Goal: Task Accomplishment & Management: Use online tool/utility

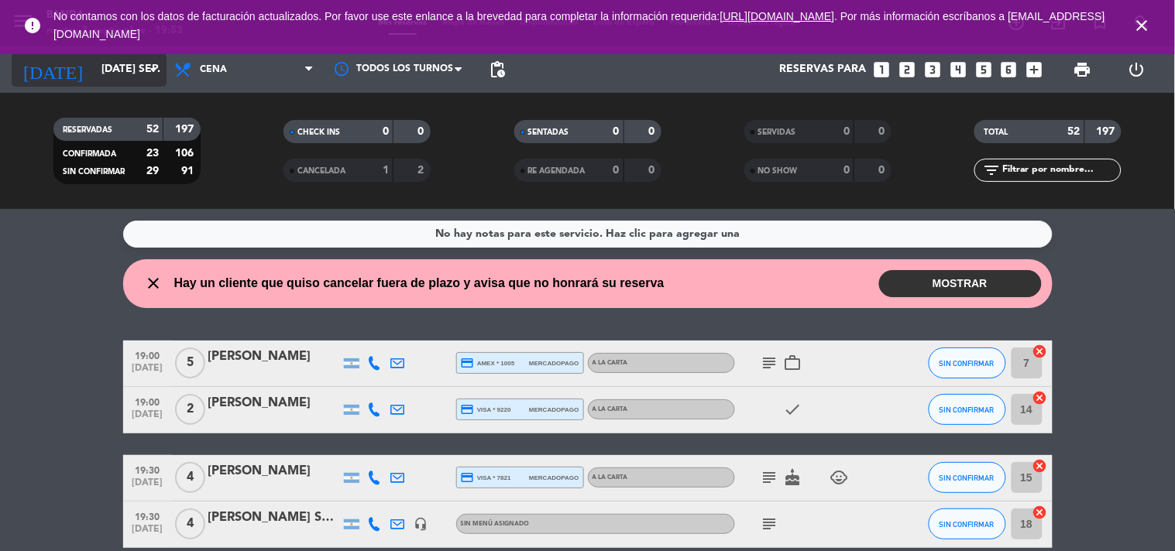
click at [159, 71] on icon "arrow_drop_down" at bounding box center [153, 69] width 19 height 19
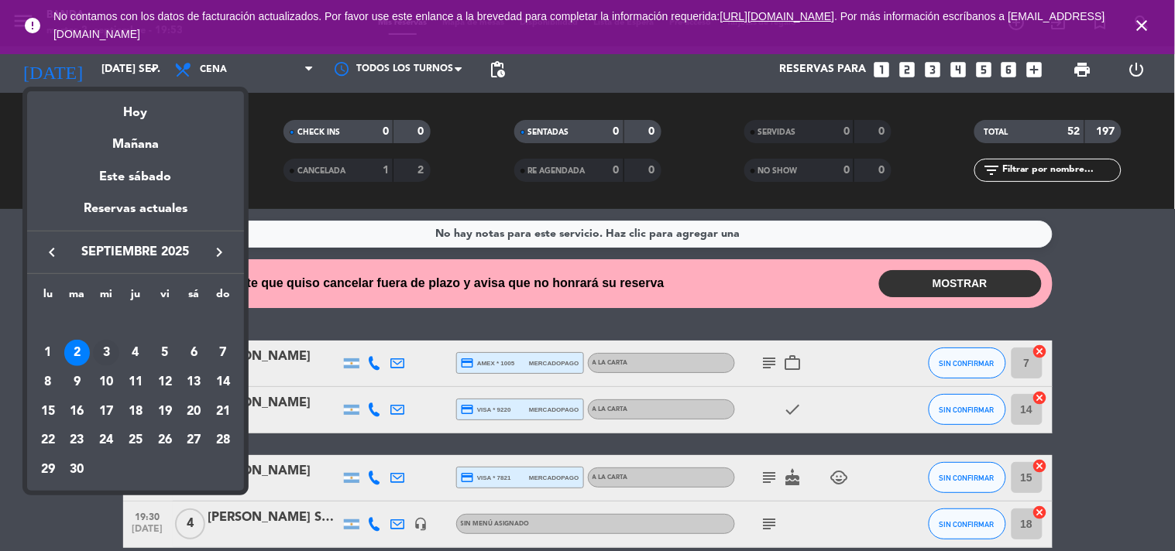
click at [105, 358] on div "3" at bounding box center [106, 353] width 26 height 26
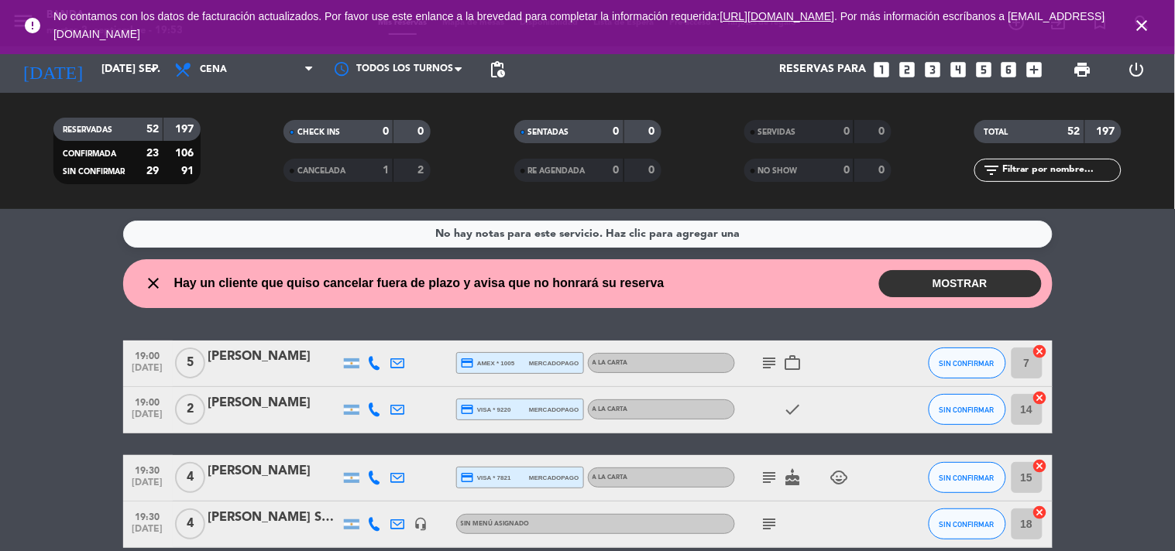
type input "mié. [DATE]"
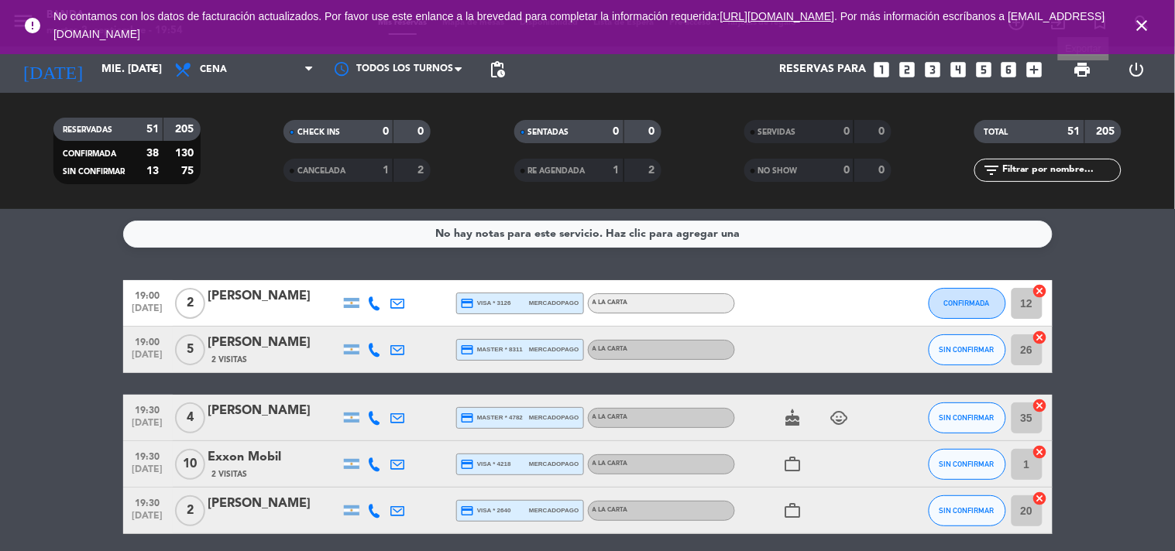
click at [1087, 72] on span "print" at bounding box center [1082, 69] width 19 height 19
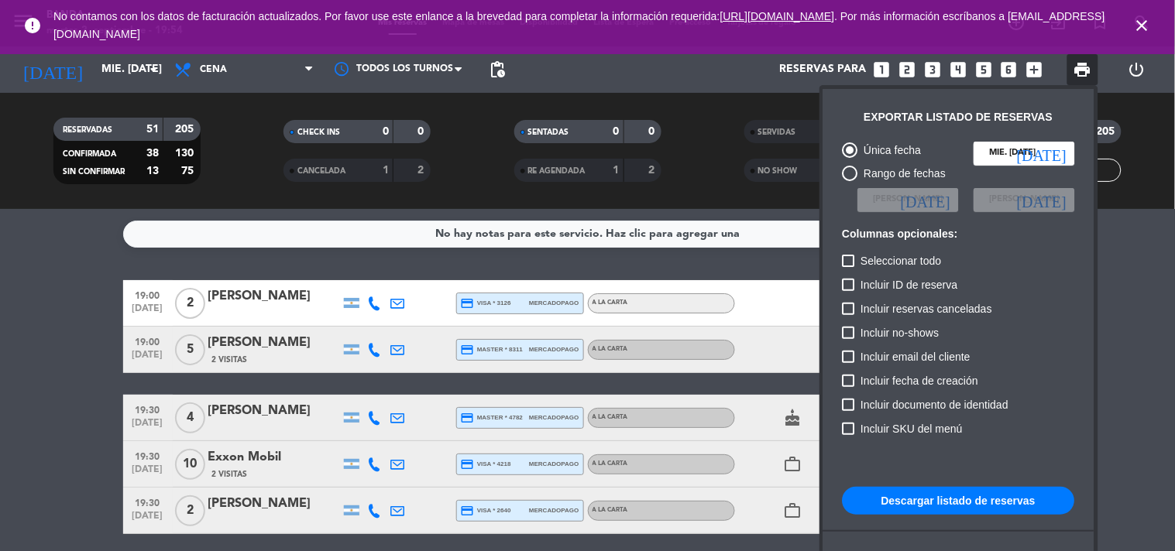
scroll to position [94, 0]
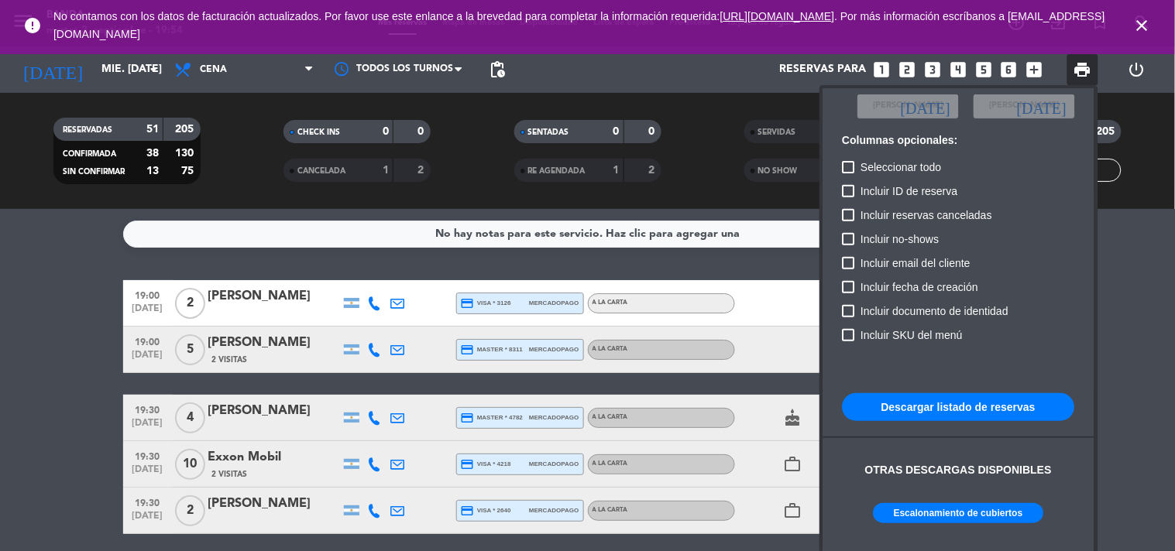
click at [928, 513] on button "Escalonamiento de cubiertos" at bounding box center [958, 513] width 170 height 20
click at [19, 432] on div at bounding box center [587, 275] width 1175 height 551
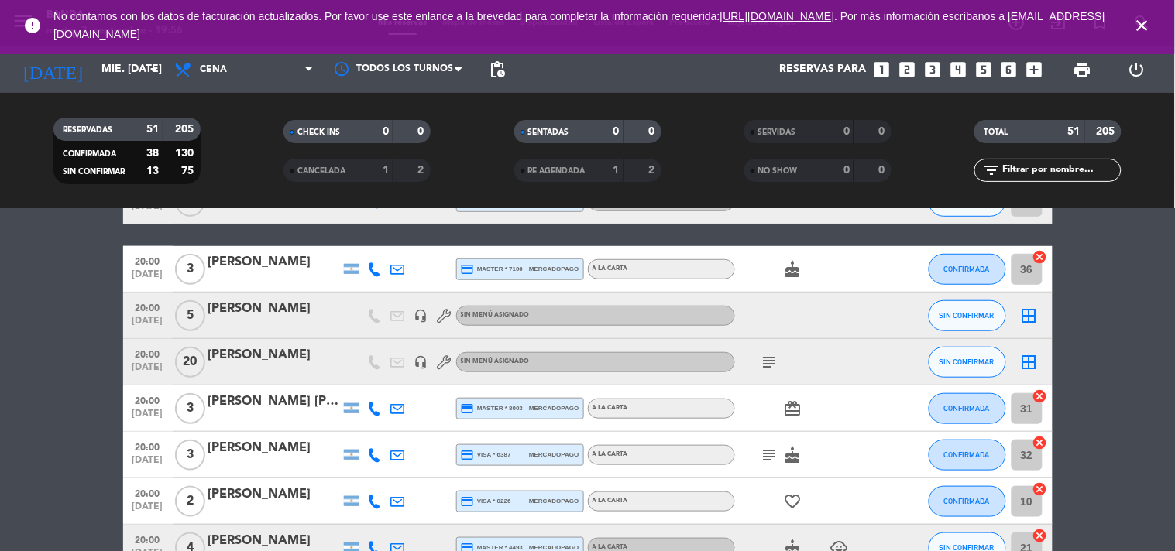
scroll to position [312, 0]
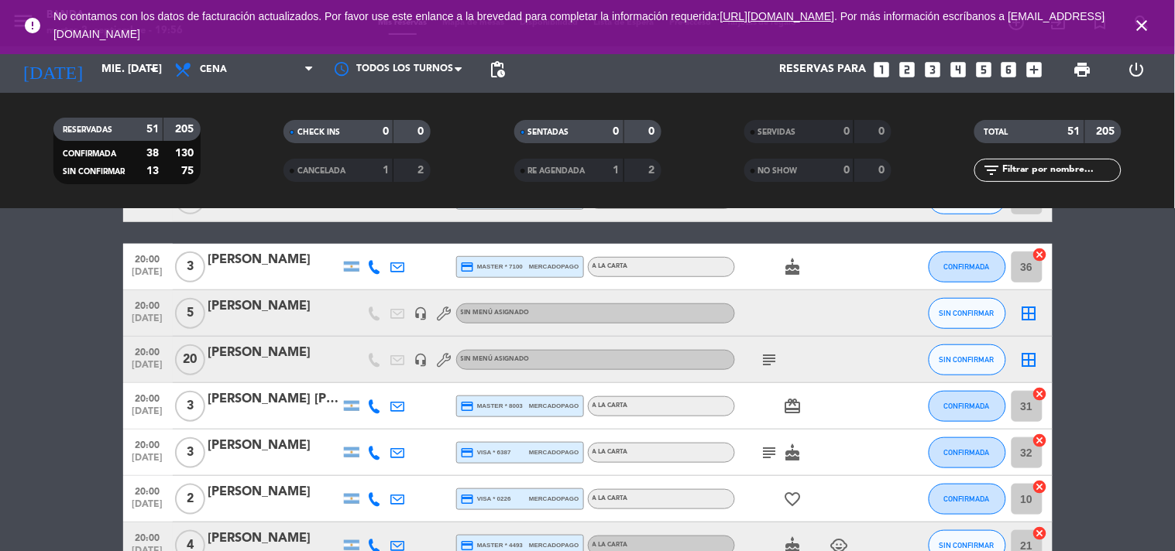
click at [1146, 18] on icon "close" at bounding box center [1142, 25] width 19 height 19
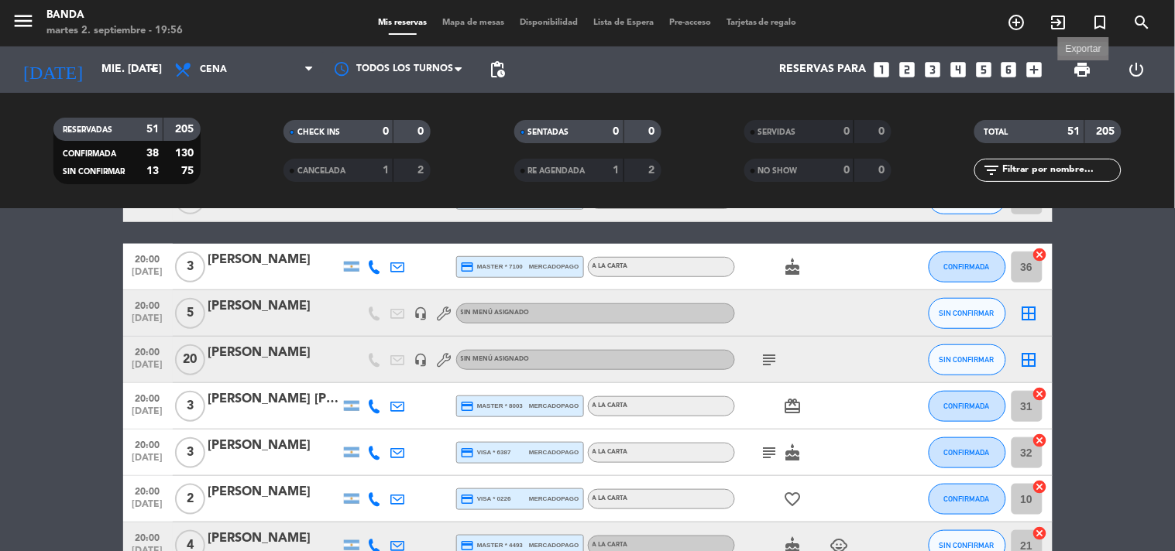
click at [1084, 72] on span "print" at bounding box center [1082, 69] width 19 height 19
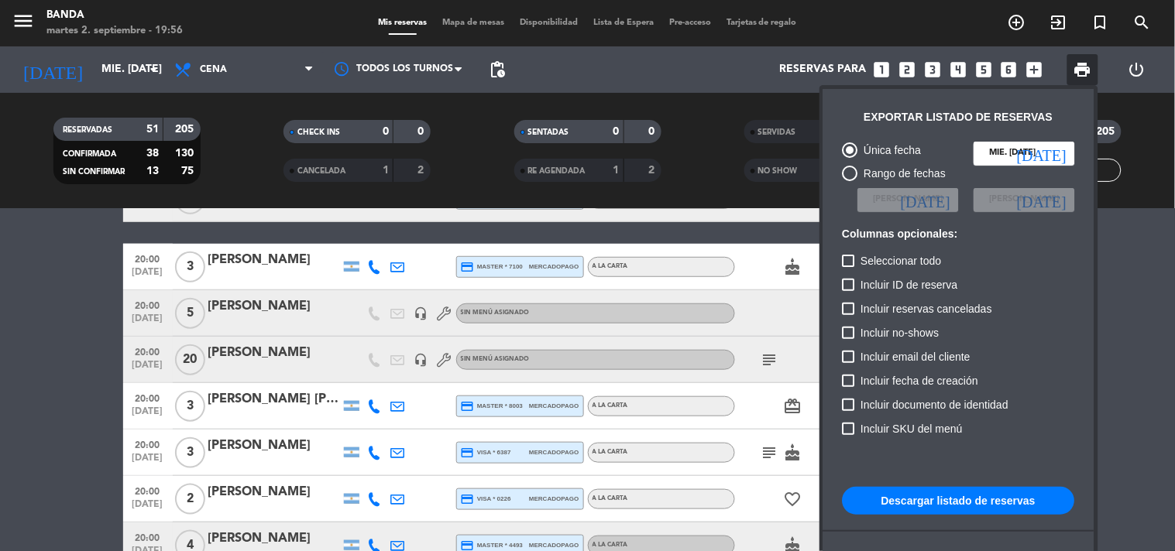
scroll to position [94, 0]
